Goal: Ask a question

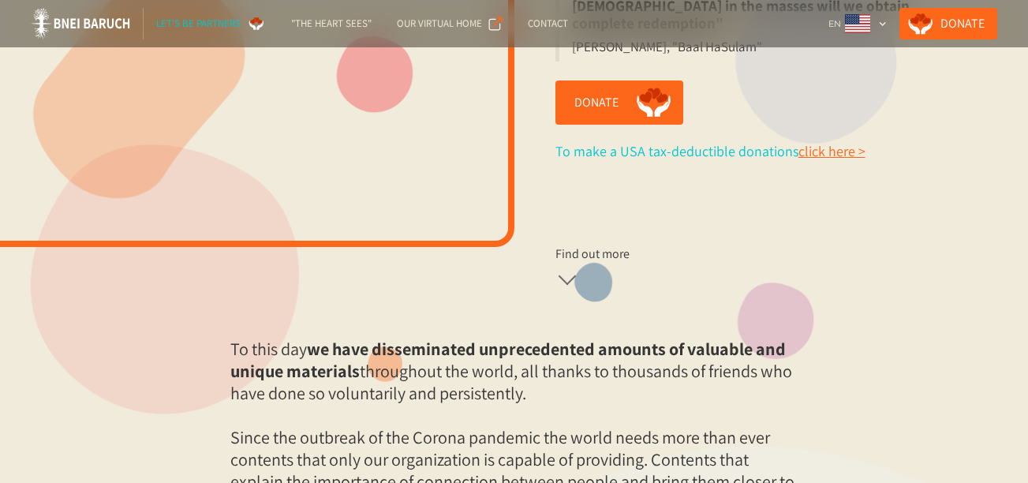
scroll to position [505, 0]
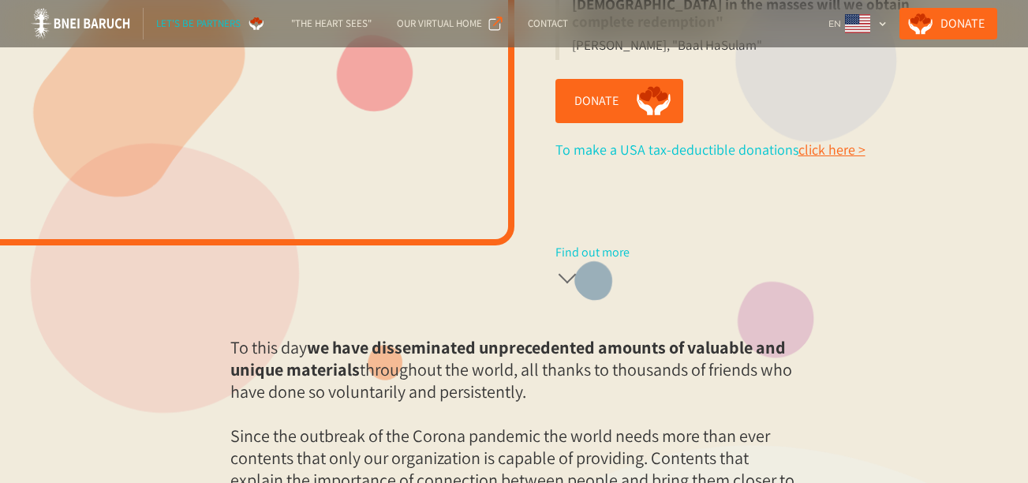
click at [574, 266] on div at bounding box center [567, 275] width 18 height 18
click at [572, 245] on div "Find out more" at bounding box center [592, 253] width 74 height 16
click at [572, 260] on div at bounding box center [567, 272] width 24 height 24
click at [580, 245] on div "Find out more" at bounding box center [592, 253] width 74 height 16
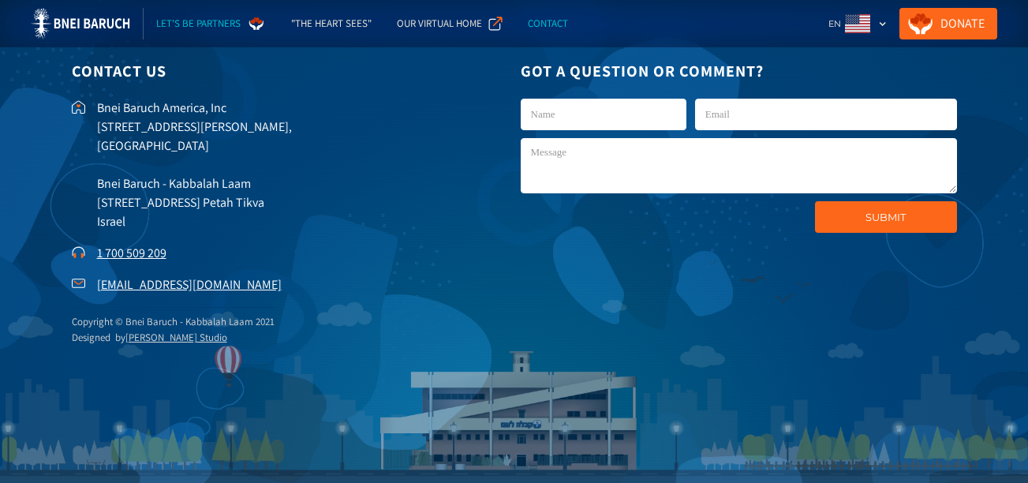
scroll to position [3296, 0]
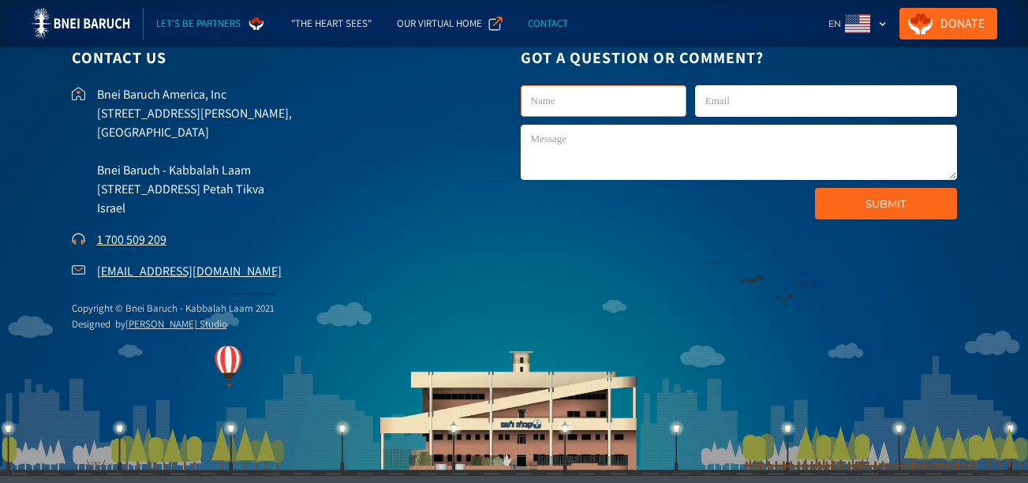
click at [623, 103] on input "kab1-English" at bounding box center [604, 101] width 166 height 32
type input "aleks"
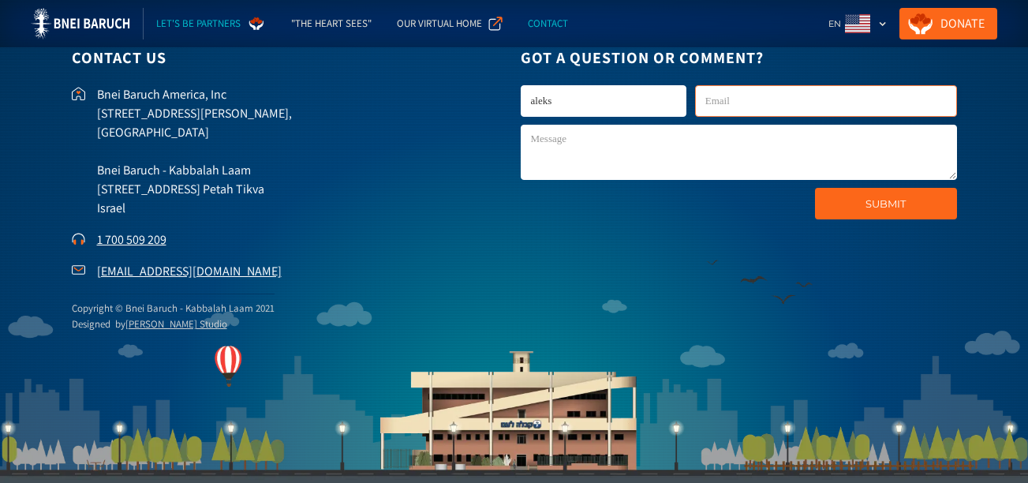
click at [725, 104] on input "kab1-English" at bounding box center [826, 101] width 262 height 32
type input "a"
type input "[EMAIL_ADDRESS][DOMAIN_NAME]"
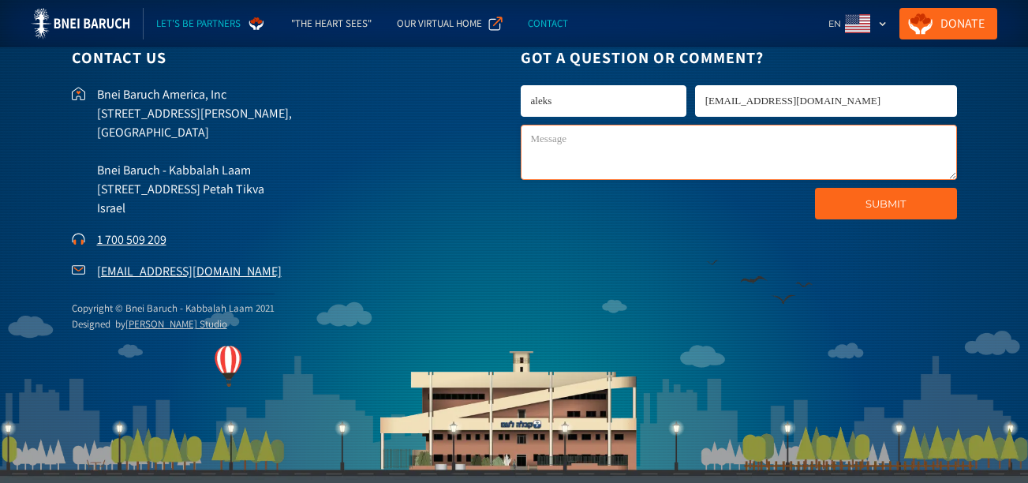
click at [668, 155] on textarea "kab1-English" at bounding box center [739, 152] width 436 height 55
type textarea "h"
type textarea "where are can pay [PERSON_NAME] ?"
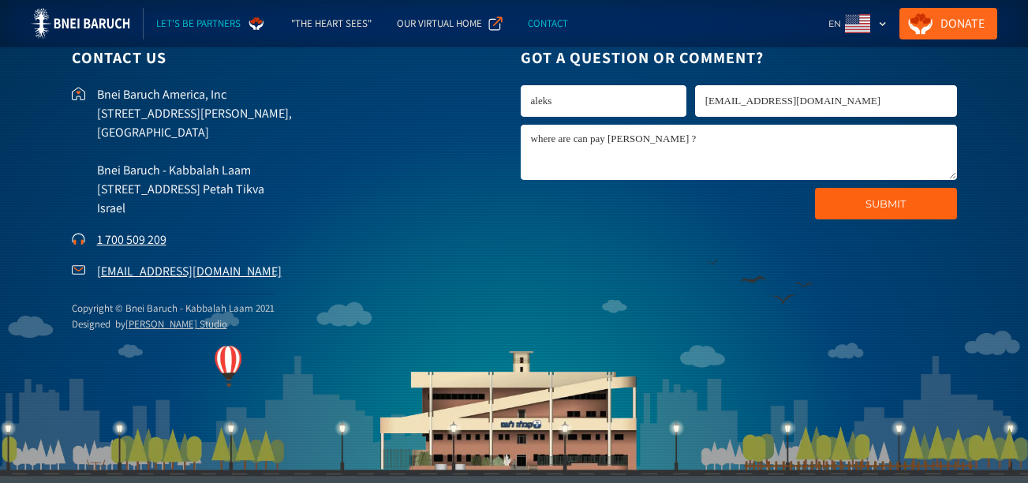
click at [909, 199] on input "Submit" at bounding box center [886, 204] width 142 height 32
type input "Please wait..."
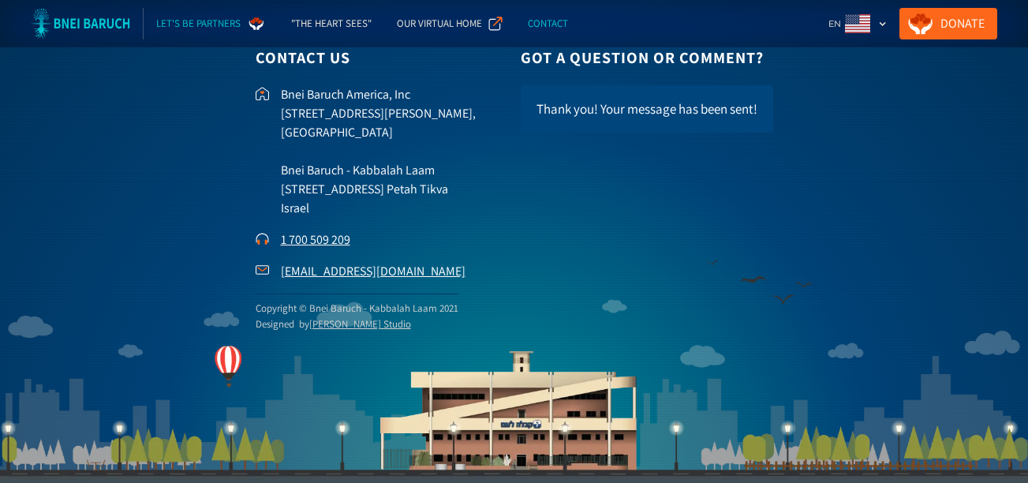
click at [68, 21] on img at bounding box center [80, 24] width 99 height 32
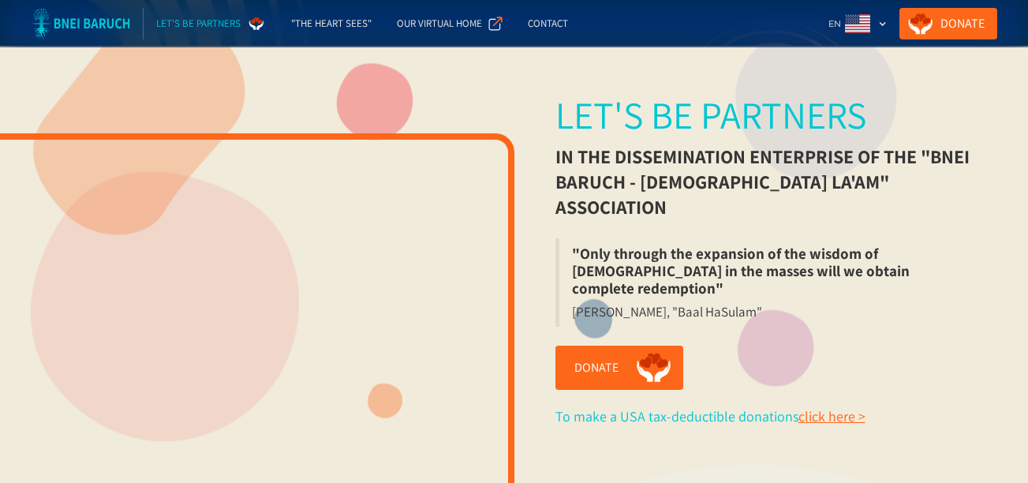
scroll to position [237, 0]
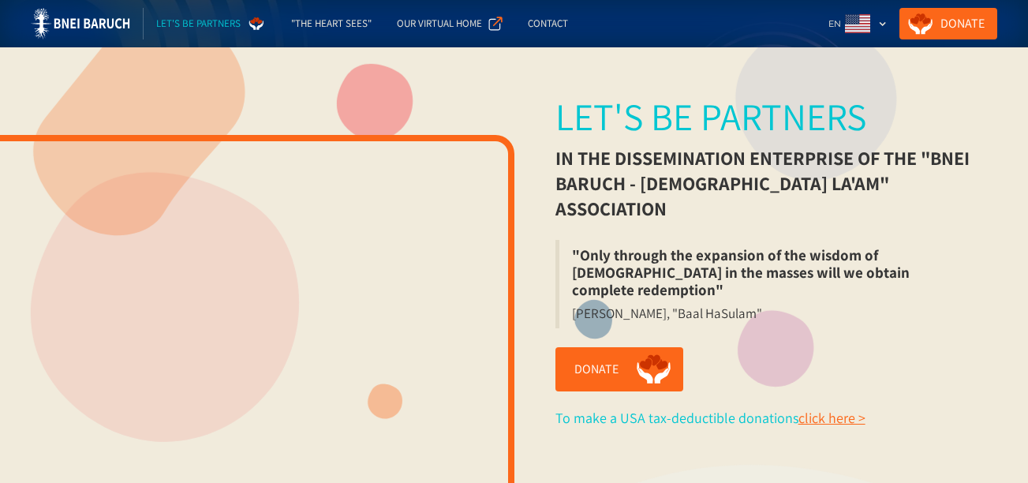
scroll to position [3296, 0]
